Goal: Task Accomplishment & Management: Complete application form

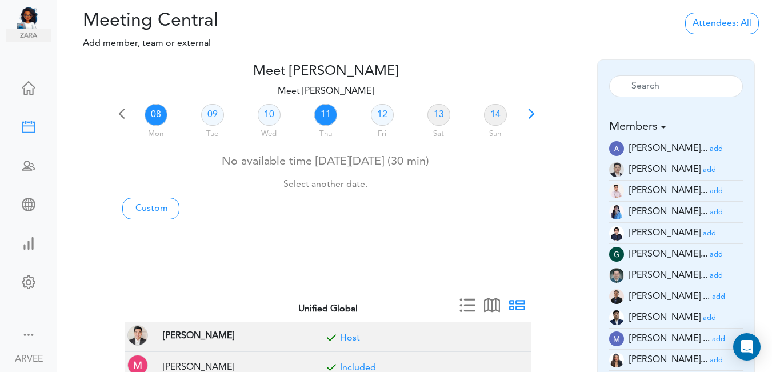
click at [324, 118] on link "11" at bounding box center [325, 115] width 23 height 22
click at [162, 203] on link "Custom" at bounding box center [150, 209] width 57 height 22
type input "Meet [PERSON_NAME]"
type input "[URL][DOMAIN_NAME][SECURITY_DATA]"
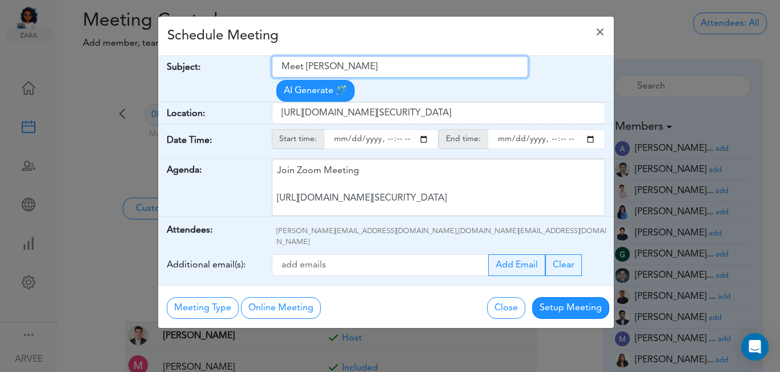
click at [281, 66] on input "Meet [PERSON_NAME]" at bounding box center [400, 67] width 256 height 22
click at [286, 66] on input "Meet [PERSON_NAME]" at bounding box center [400, 67] width 256 height 22
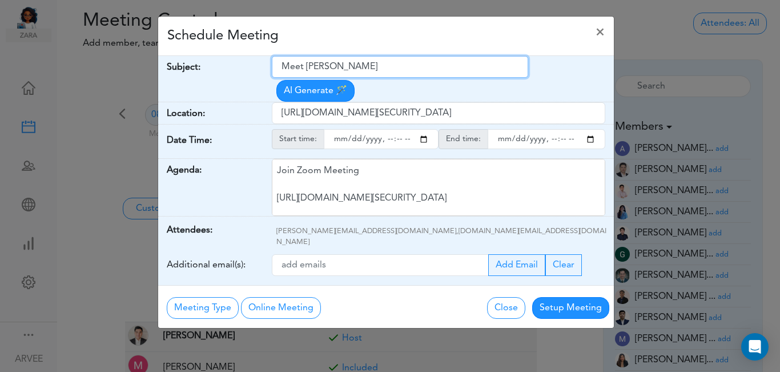
click at [286, 66] on input "Meet [PERSON_NAME]" at bounding box center [400, 67] width 256 height 22
drag, startPoint x: 286, startPoint y: 66, endPoint x: 408, endPoint y: 70, distance: 121.7
click at [428, 58] on input "Meet [PERSON_NAME]" at bounding box center [400, 67] width 256 height 22
click at [387, 68] on input "Meet [PERSON_NAME]" at bounding box center [400, 67] width 256 height 22
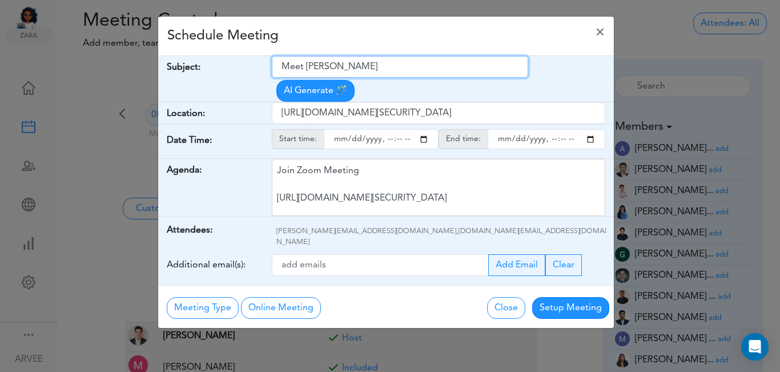
drag, startPoint x: 386, startPoint y: 67, endPoint x: 303, endPoint y: 69, distance: 83.4
click at [303, 69] on input "Meet [PERSON_NAME]" at bounding box center [400, 67] width 256 height 22
click at [295, 69] on input "Meet [PERSON_NAME]" at bounding box center [400, 67] width 256 height 22
drag, startPoint x: 286, startPoint y: 64, endPoint x: 373, endPoint y: 65, distance: 87.4
click at [373, 65] on input "Meet [PERSON_NAME]" at bounding box center [400, 67] width 256 height 22
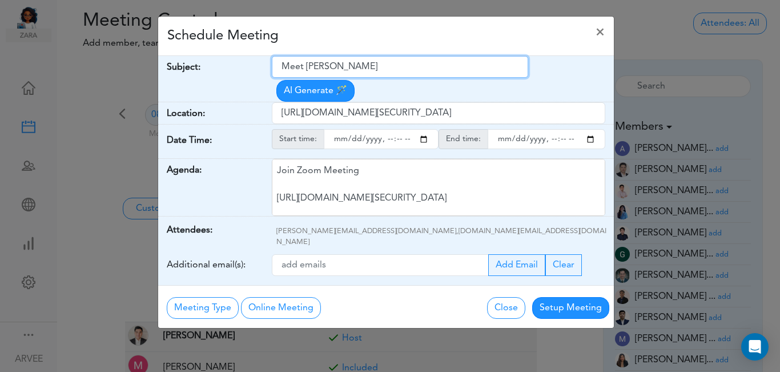
click at [373, 65] on input "Meet [PERSON_NAME]" at bounding box center [400, 67] width 256 height 22
drag, startPoint x: 356, startPoint y: 65, endPoint x: 282, endPoint y: 65, distance: 73.7
click at [282, 65] on input "Meet [PERSON_NAME]" at bounding box center [400, 67] width 256 height 22
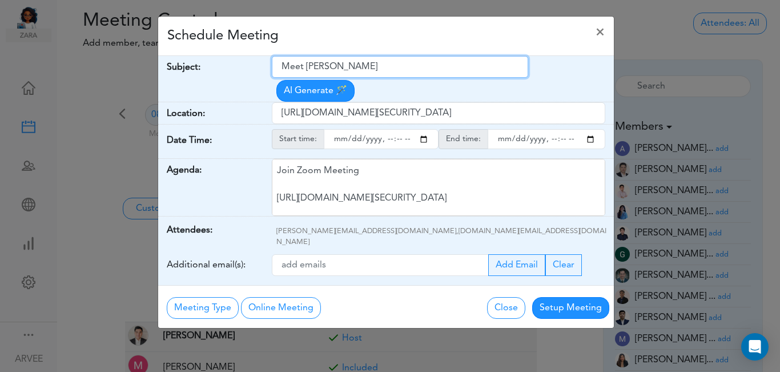
paste input "att- Q3 2025 Tax Plan"
type input "Matt- Q3 2025 Tax Plan"
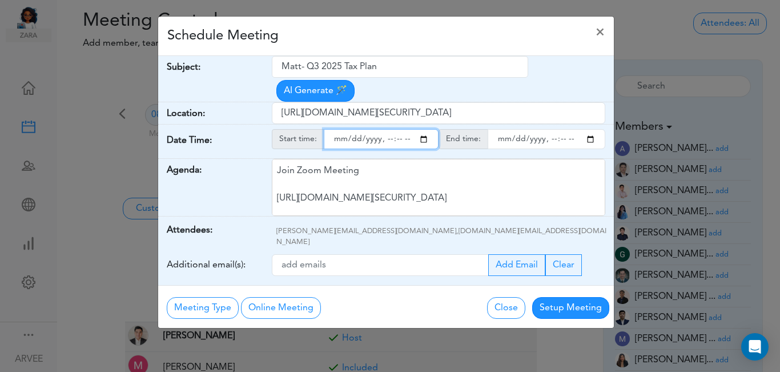
click at [423, 129] on input "starttime" at bounding box center [381, 139] width 115 height 20
click at [387, 129] on input "starttime" at bounding box center [381, 139] width 115 height 20
type input "[DATE]T14:49"
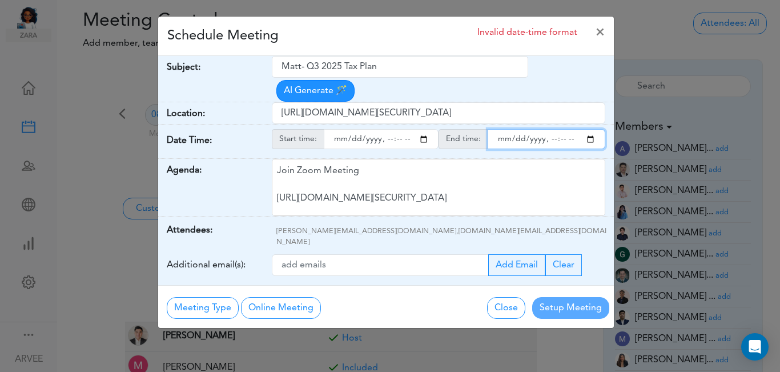
click at [592, 129] on input "endtime" at bounding box center [547, 139] width 118 height 20
click at [551, 129] on input "endtime" at bounding box center [547, 139] width 118 height 20
type input "[DATE]T14:49"
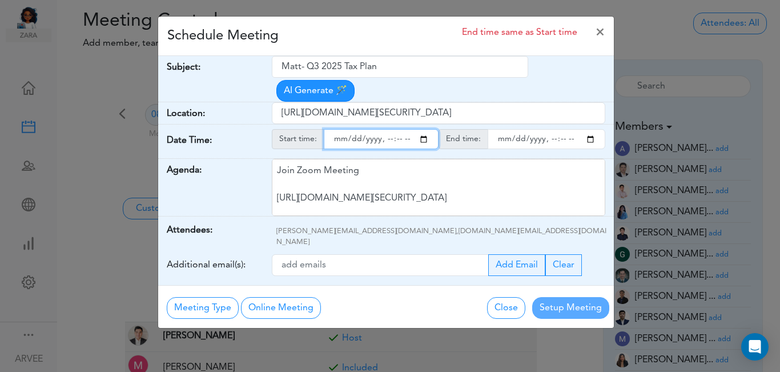
click at [387, 129] on input "starttime" at bounding box center [381, 139] width 115 height 20
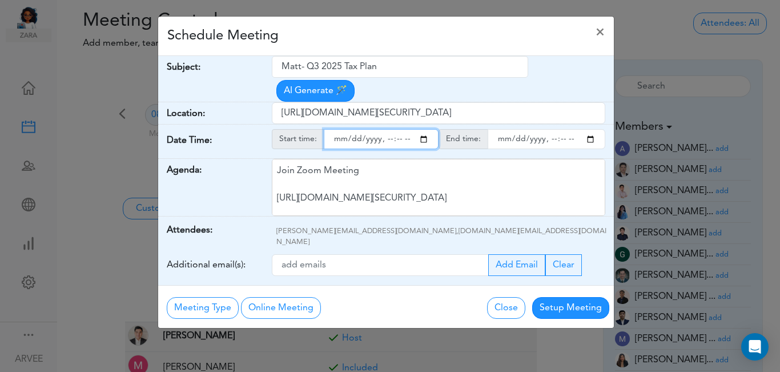
type input "[DATE]T12:00"
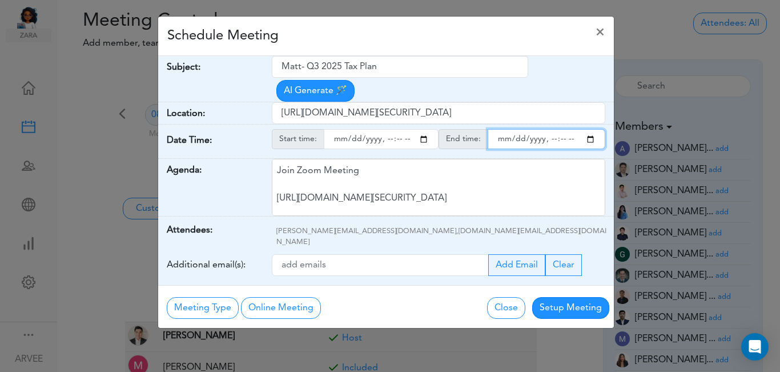
click at [560, 129] on input "endtime" at bounding box center [547, 139] width 118 height 20
click at [550, 129] on input "endtime" at bounding box center [547, 139] width 118 height 20
type input "[DATE]T13:00"
click at [464, 52] on div "Schedule Meeting ×" at bounding box center [386, 36] width 456 height 39
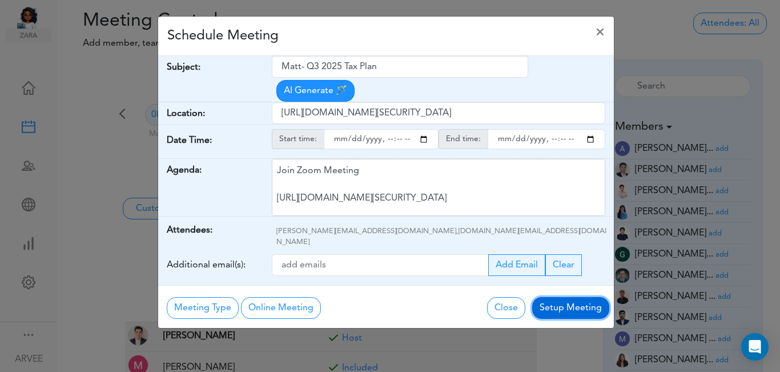
click at [569, 297] on button "Setup Meeting" at bounding box center [570, 308] width 77 height 22
